Goal: Participate in discussion: Engage in conversation with other users on a specific topic

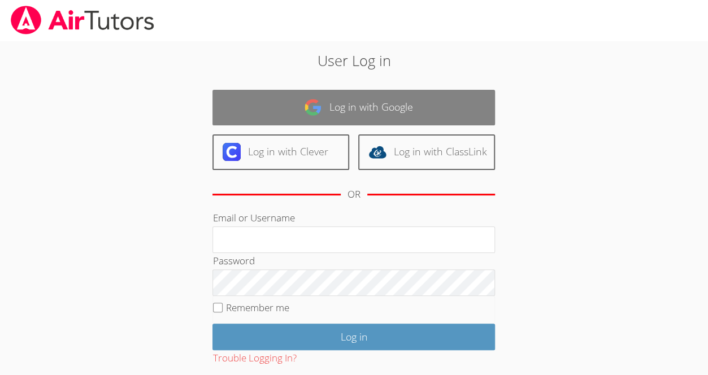
click at [353, 105] on link "Log in with Google" at bounding box center [353, 108] width 283 height 36
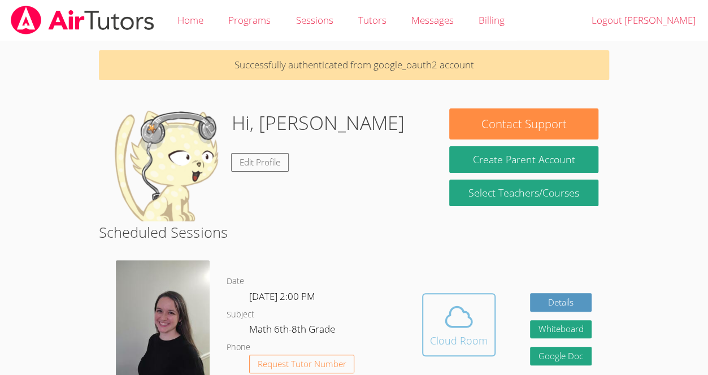
click at [487, 328] on button "Cloud Room" at bounding box center [458, 324] width 73 height 63
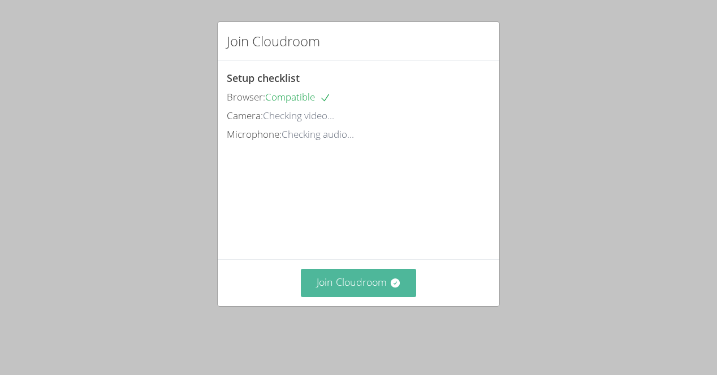
click at [374, 290] on button "Join Cloudroom" at bounding box center [359, 283] width 116 height 28
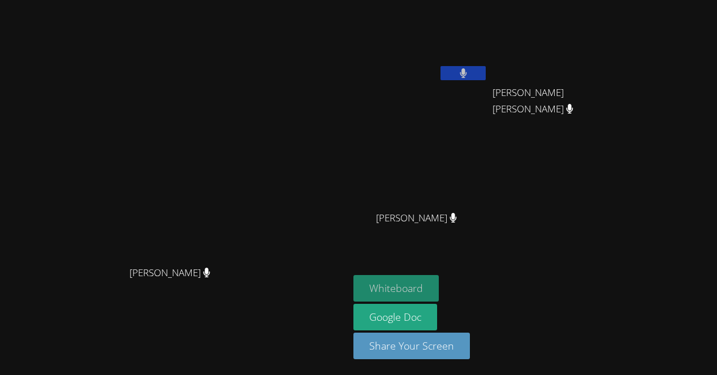
drag, startPoint x: 370, startPoint y: 281, endPoint x: 342, endPoint y: 288, distance: 28.5
click at [353, 288] on button "Whiteboard" at bounding box center [395, 288] width 85 height 27
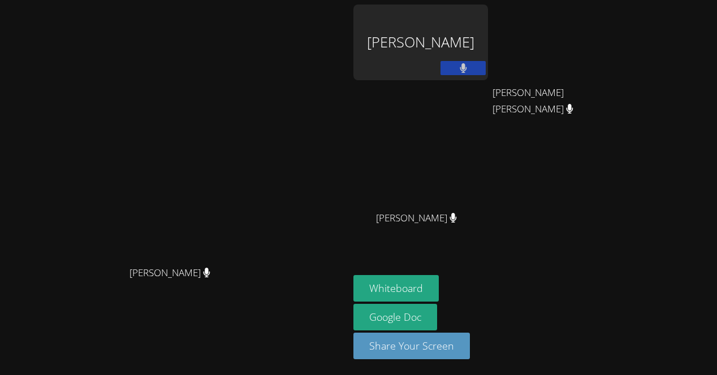
click at [129, 192] on video at bounding box center [175, 165] width 170 height 191
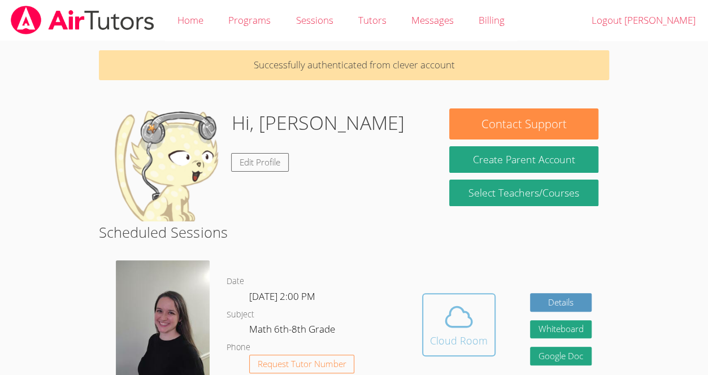
click at [484, 320] on span at bounding box center [459, 317] width 58 height 32
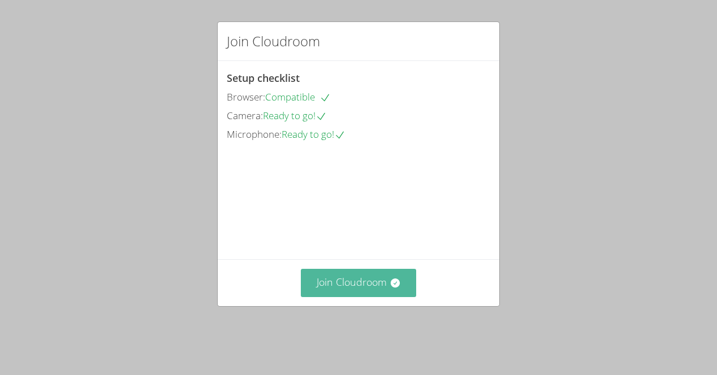
click at [400, 297] on button "Join Cloudroom" at bounding box center [359, 283] width 116 height 28
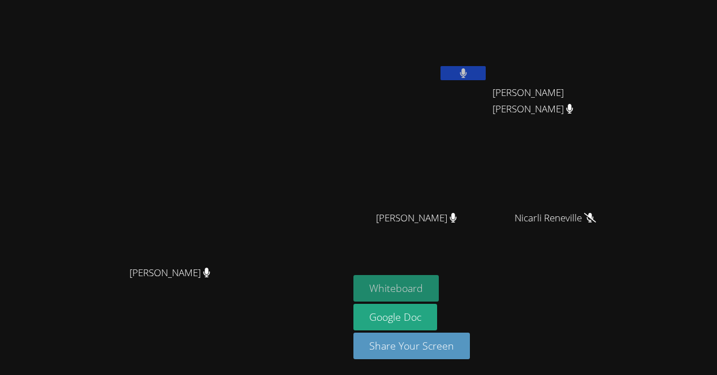
click at [439, 281] on button "Whiteboard" at bounding box center [395, 288] width 85 height 27
click at [259, 235] on video at bounding box center [175, 165] width 170 height 191
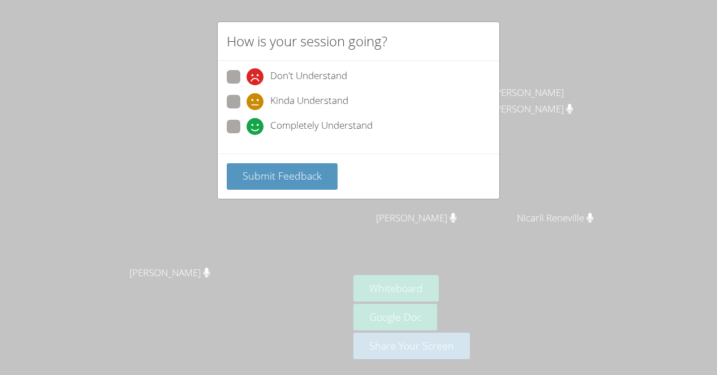
click at [246, 135] on span at bounding box center [246, 135] width 0 height 0
click at [246, 121] on input "Completely Understand" at bounding box center [251, 125] width 10 height 10
radio input "true"
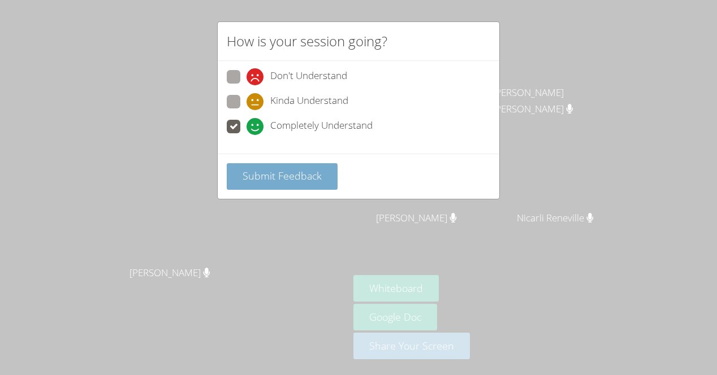
click at [273, 179] on span "Submit Feedback" at bounding box center [281, 176] width 79 height 14
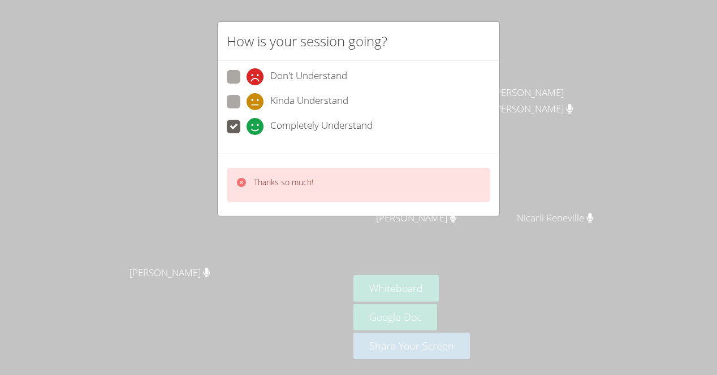
click at [287, 227] on div "How is your session going? Don't Understand Kinda Understand Completely Underst…" at bounding box center [358, 187] width 717 height 375
click at [184, 205] on div "How is your session going? Don't Understand Kinda Understand Completely Underst…" at bounding box center [358, 187] width 717 height 375
